Goal: Task Accomplishment & Management: Use online tool/utility

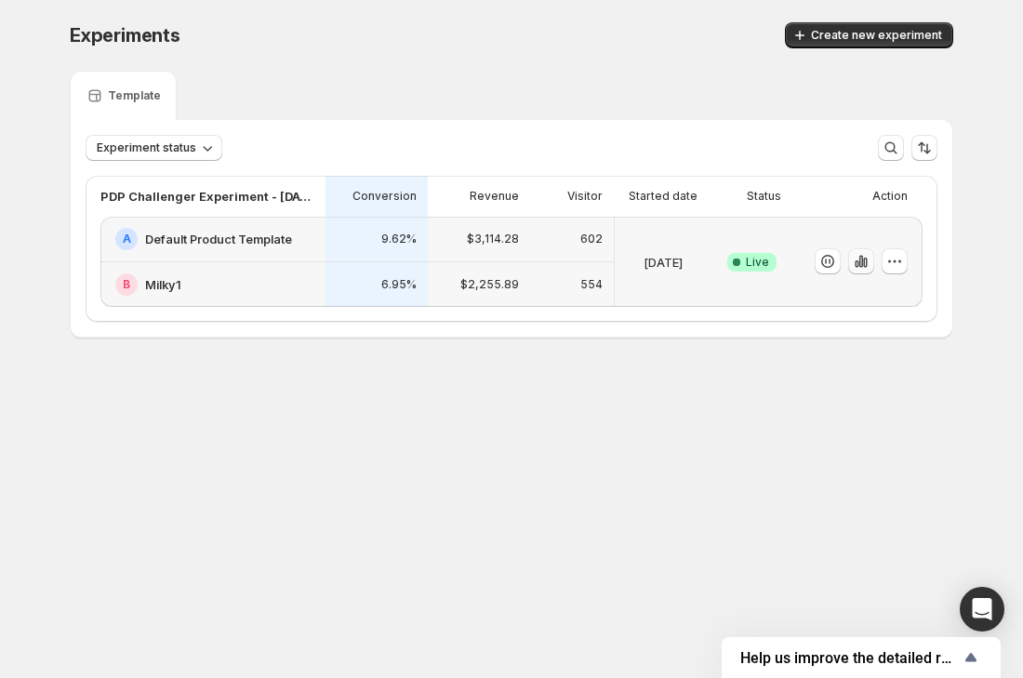
click at [670, 271] on button "button" at bounding box center [861, 261] width 26 height 26
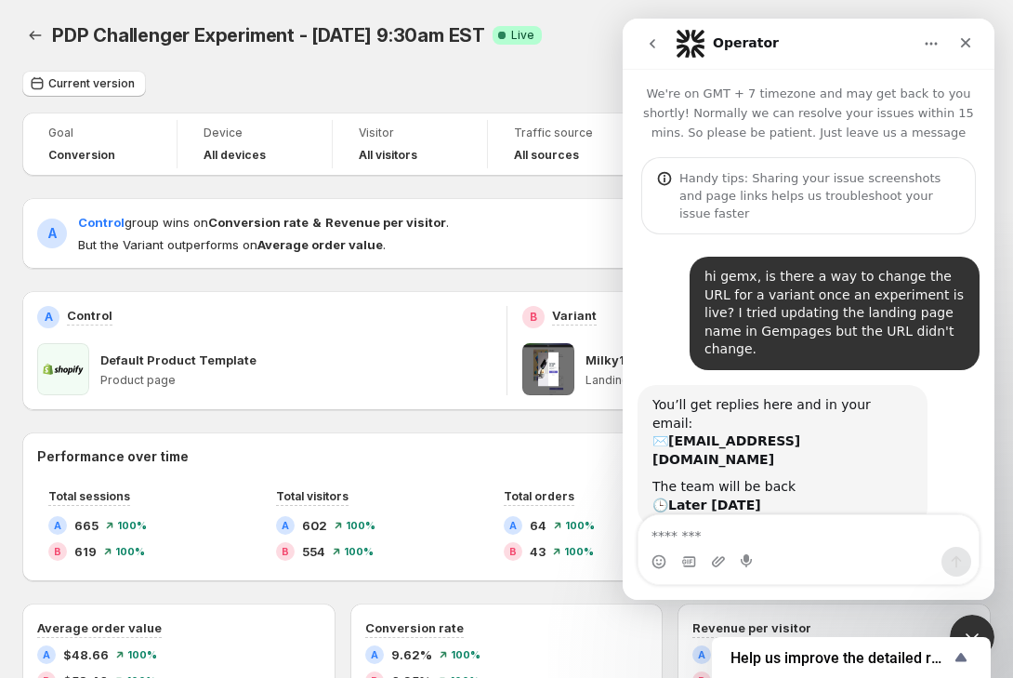
scroll to position [86, 0]
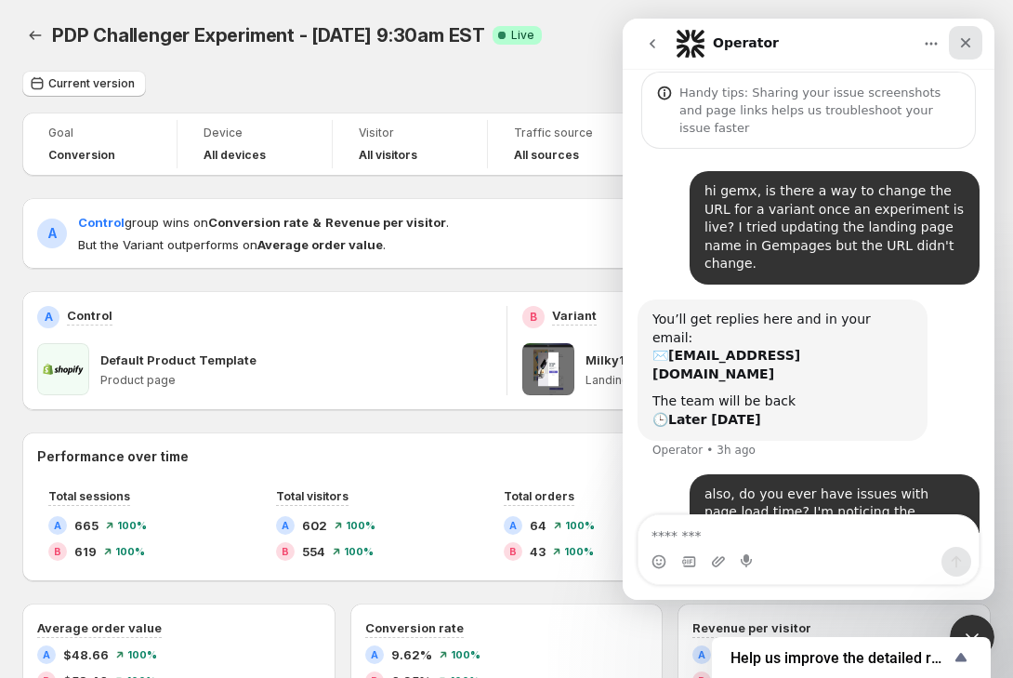
click at [967, 44] on icon "Close" at bounding box center [966, 43] width 10 height 10
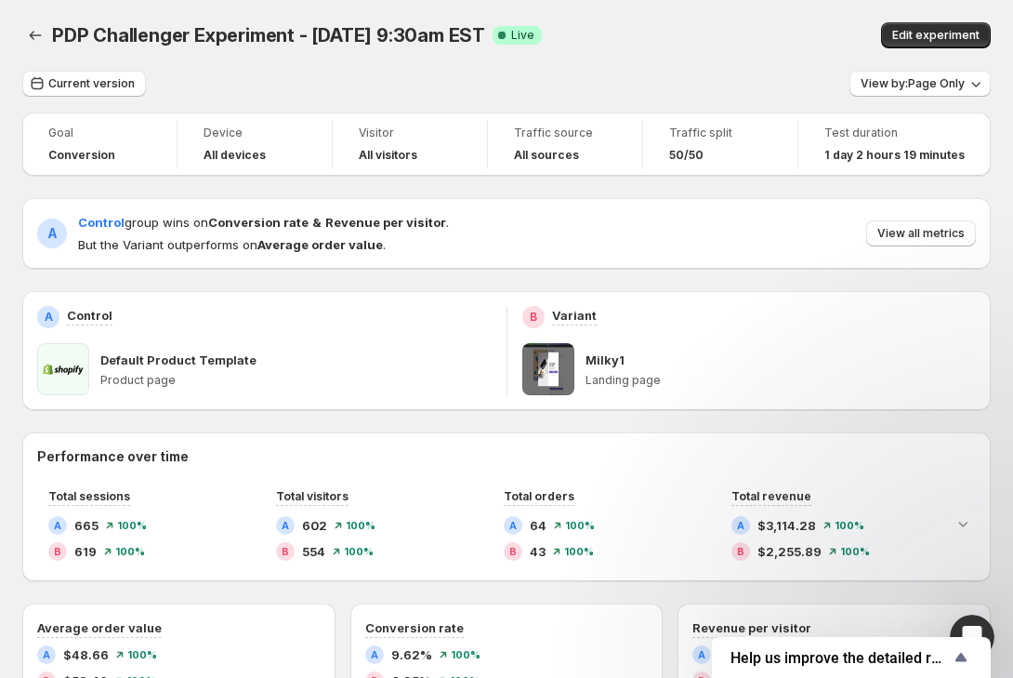
scroll to position [0, 0]
